Goal: Check status: Check status

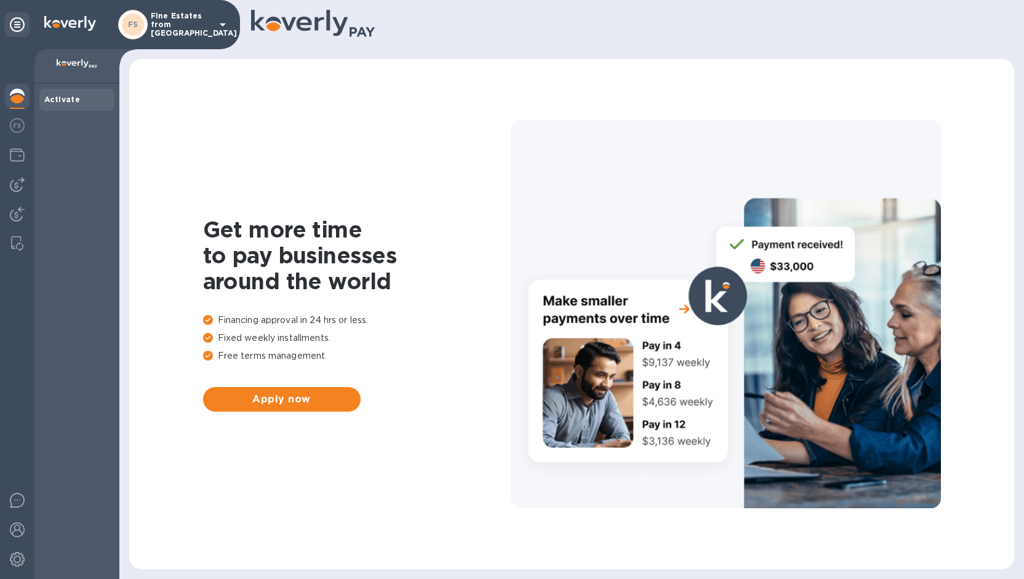
click at [197, 28] on p "Fine Estates from [GEOGRAPHIC_DATA]" at bounding box center [182, 25] width 62 height 26
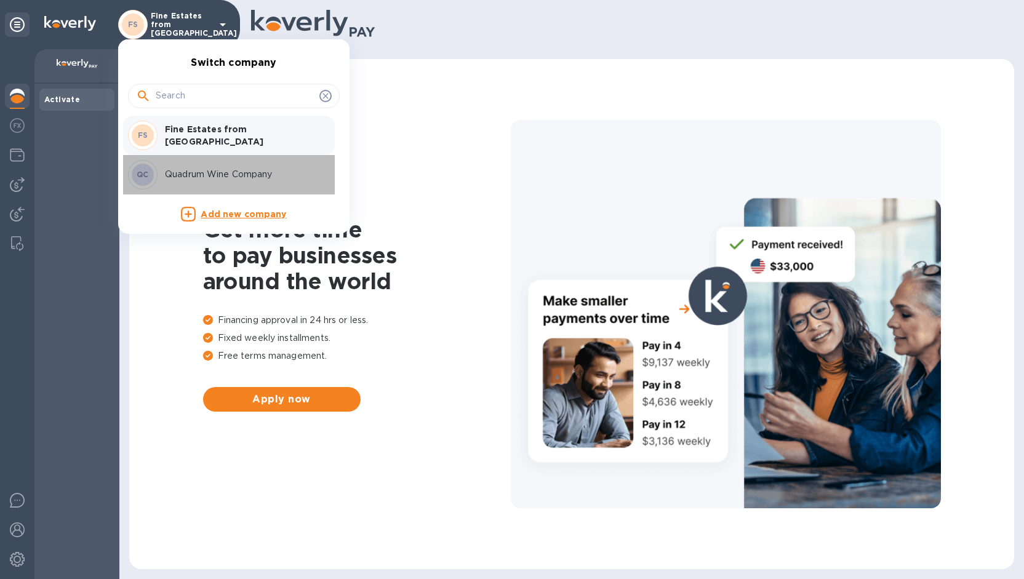
drag, startPoint x: 186, startPoint y: 164, endPoint x: 186, endPoint y: 174, distance: 10.5
click at [186, 174] on div "QC Quadrum Wine Company" at bounding box center [224, 175] width 192 height 30
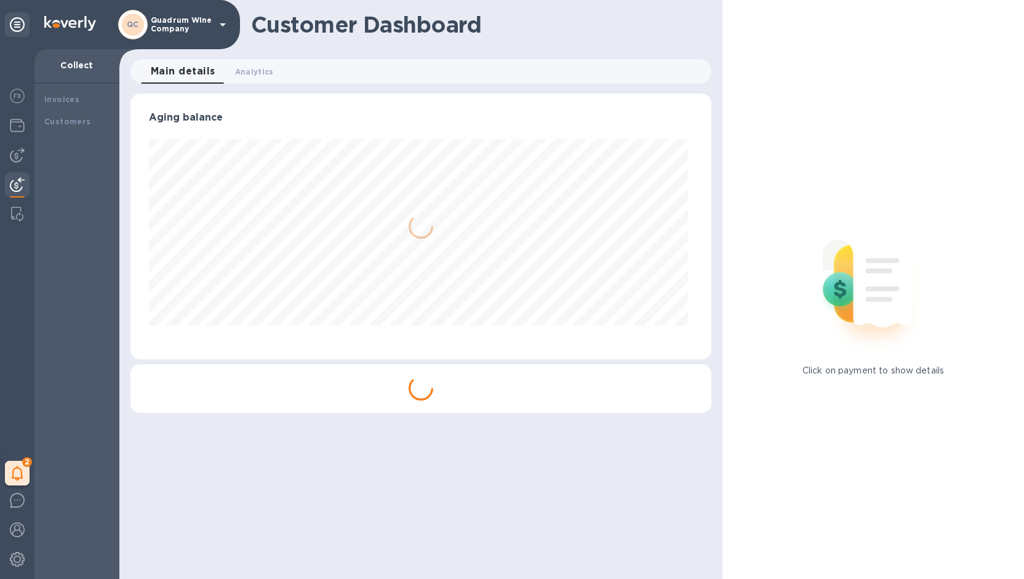
scroll to position [266, 576]
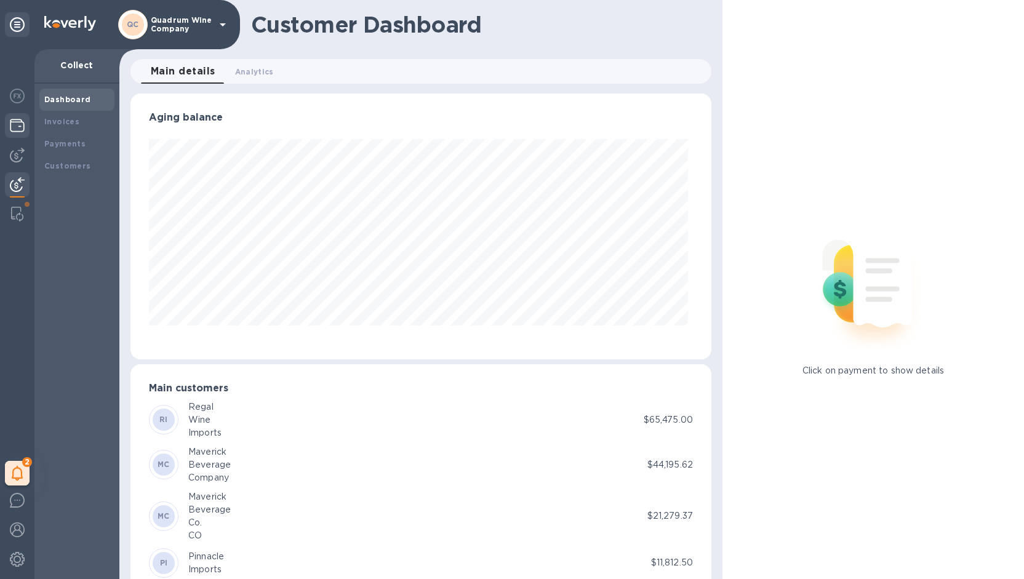
click at [15, 127] on img at bounding box center [17, 125] width 15 height 15
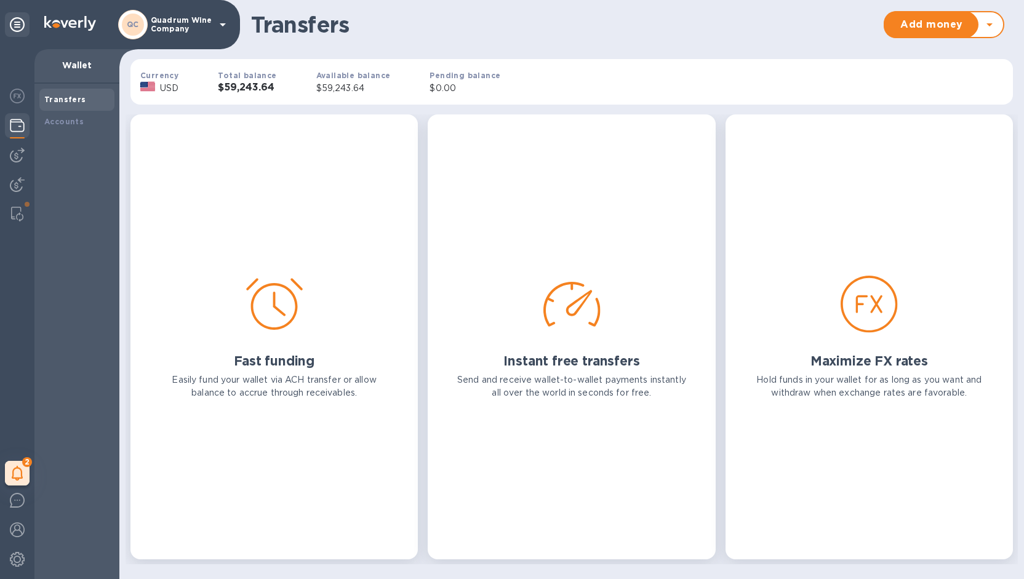
click at [222, 78] on b "Total balance" at bounding box center [247, 75] width 58 height 9
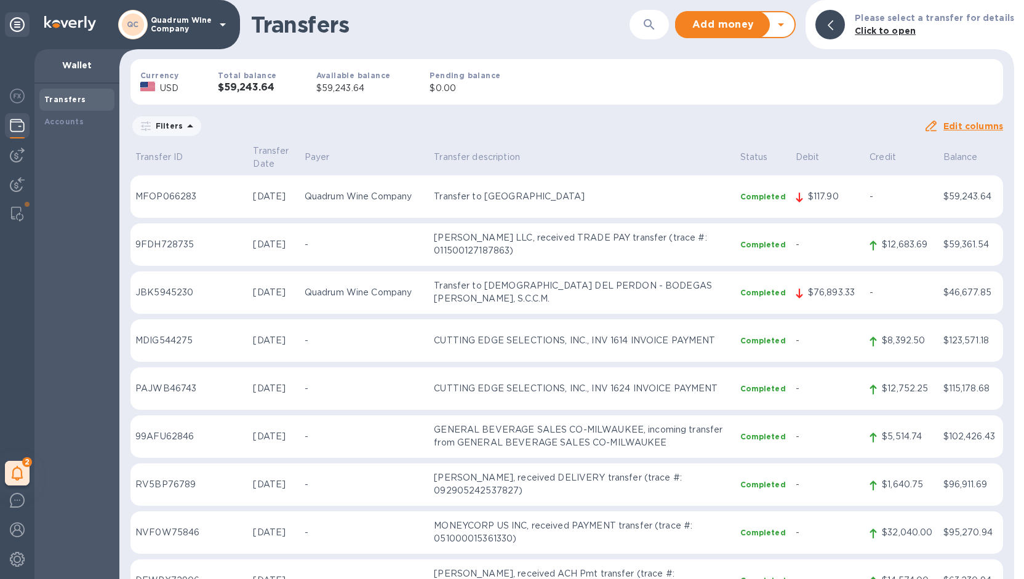
scroll to position [687, 0]
